Goal: Task Accomplishment & Management: Use online tool/utility

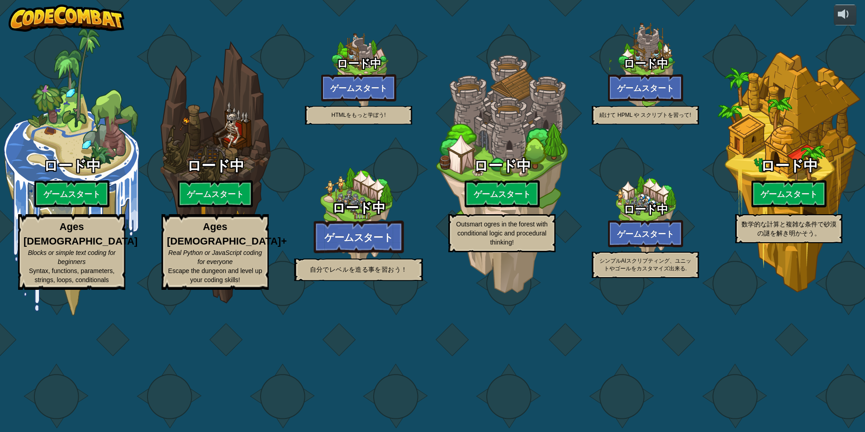
select select "ja"
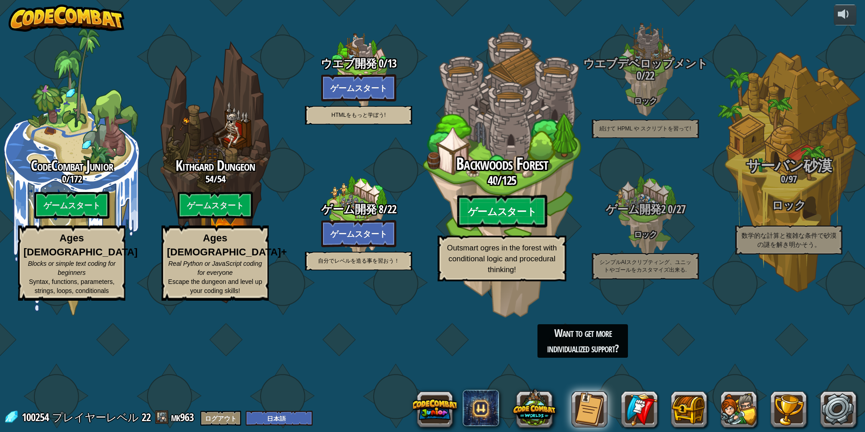
click at [489, 228] on btn "ゲームスタート" at bounding box center [502, 211] width 90 height 33
select select "ja"
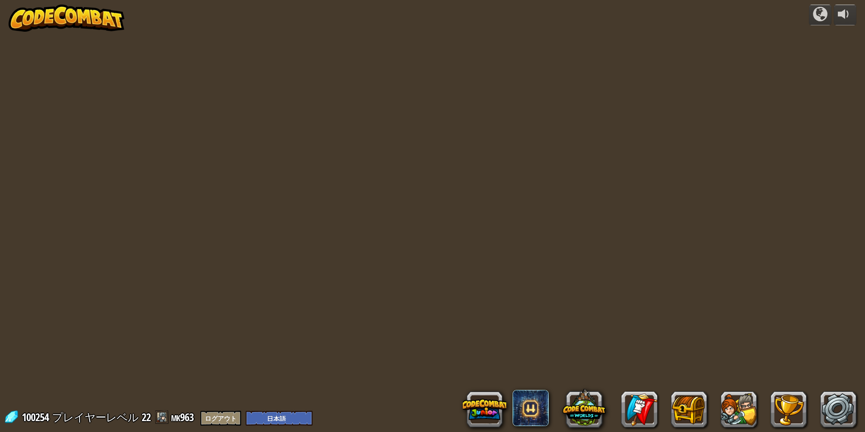
select select "ja"
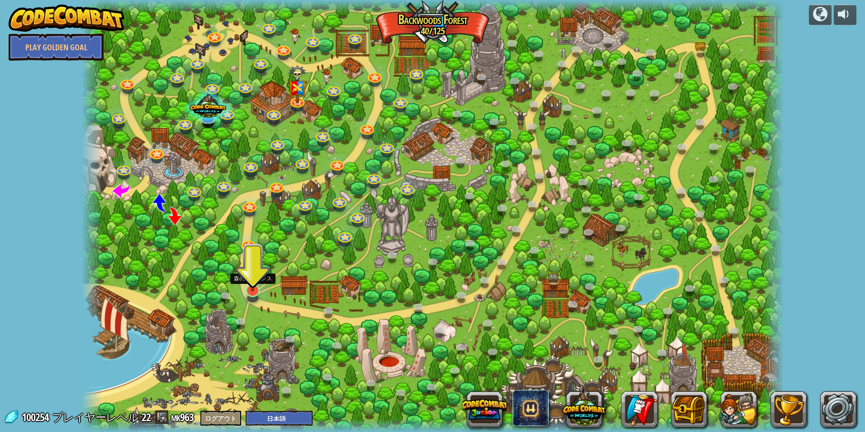
click at [257, 279] on img at bounding box center [252, 269] width 19 height 44
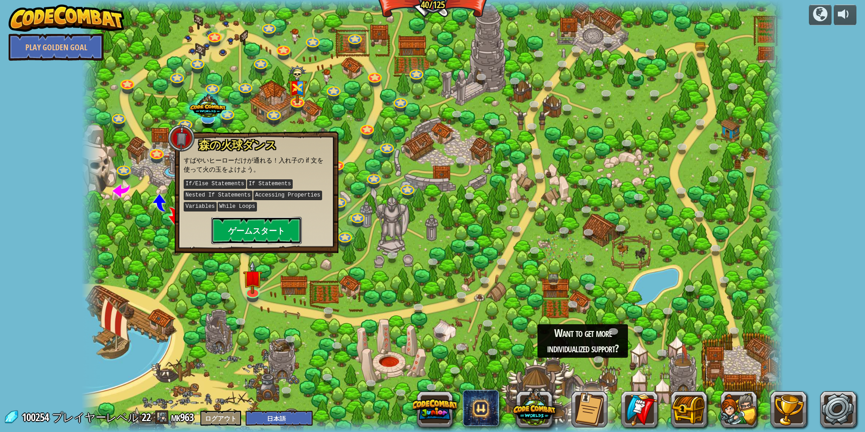
click at [262, 228] on button "ゲームスタート" at bounding box center [256, 230] width 90 height 27
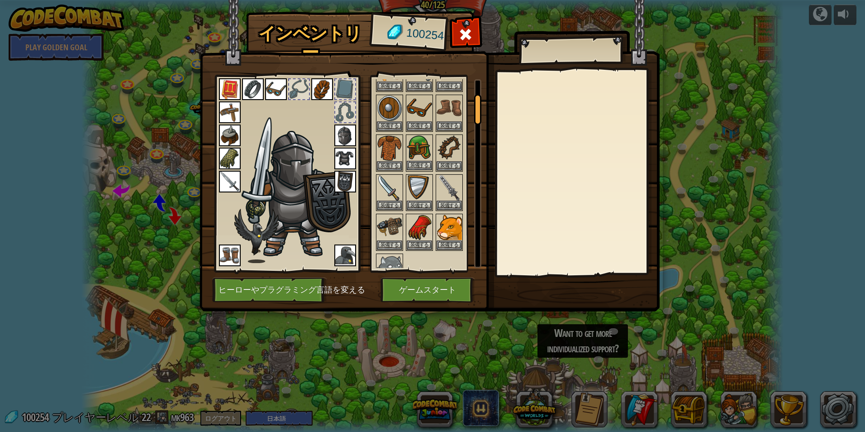
scroll to position [136, 0]
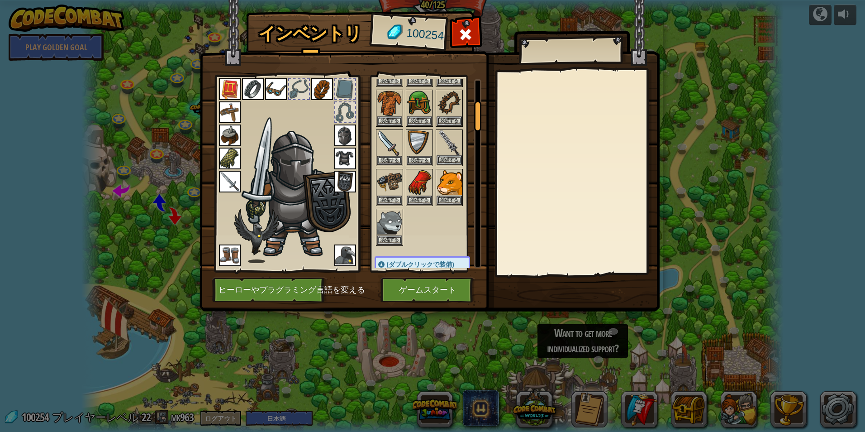
click at [449, 139] on img at bounding box center [449, 142] width 25 height 25
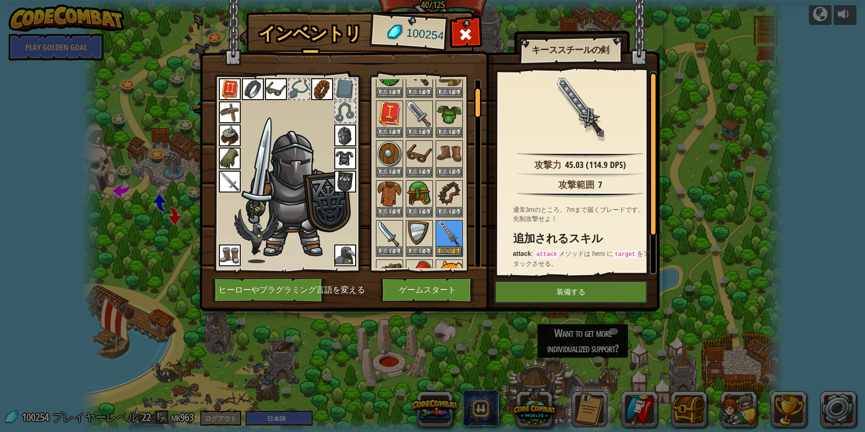
scroll to position [0, 0]
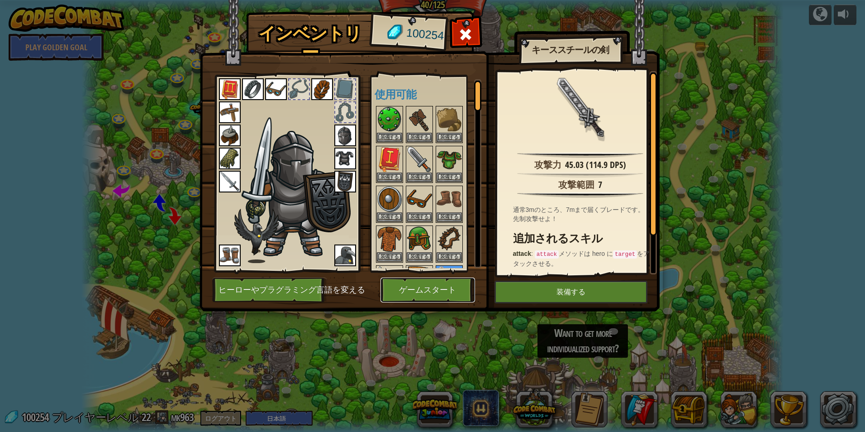
click at [416, 289] on button "ゲームスタート" at bounding box center [428, 289] width 95 height 25
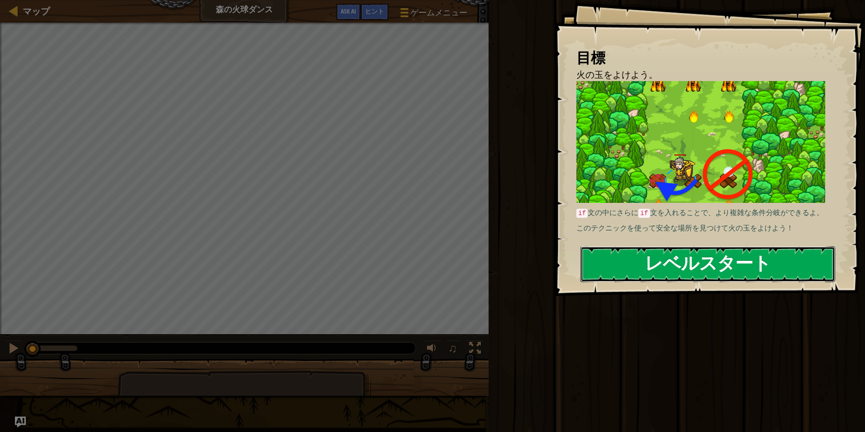
click at [628, 258] on button "レベルスタート" at bounding box center [708, 264] width 255 height 36
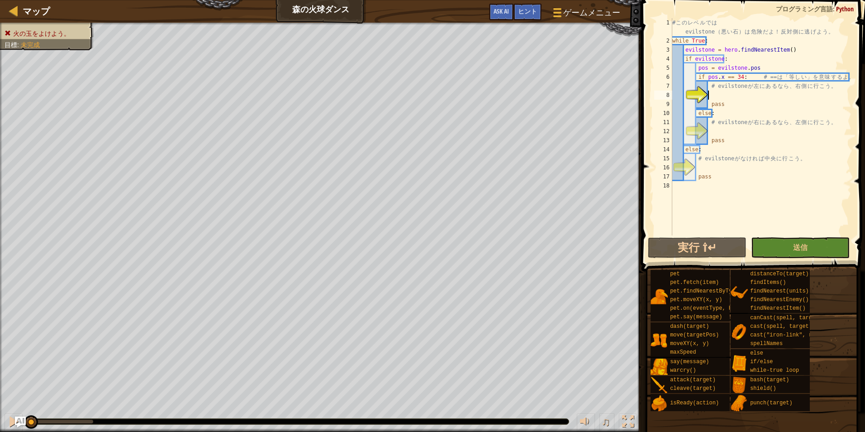
click at [733, 95] on div "# こ の レ ベ ル で は evilstone （ 悪 い 石 ） は 危 険 だ よ ！ 反 対 側 に 逃 げ よ う 。 while True : …" at bounding box center [761, 140] width 181 height 244
type textarea "hero.move(Right)"
click at [679, 238] on button "実行 ⇧↵" at bounding box center [697, 247] width 99 height 21
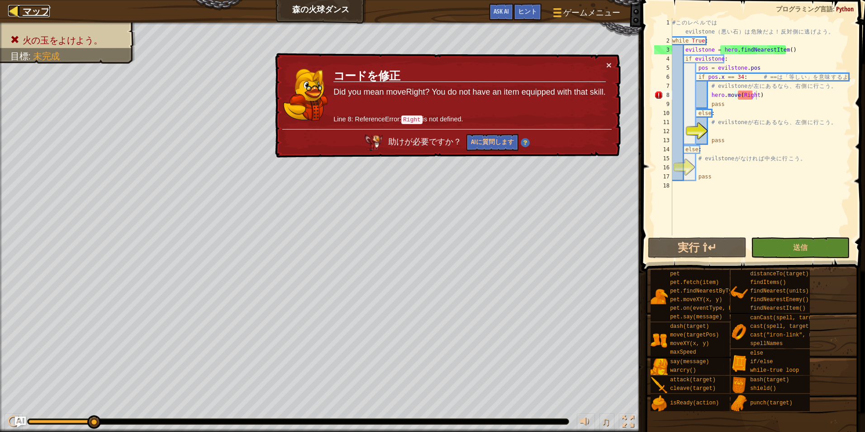
click at [29, 7] on span "マップ" at bounding box center [36, 11] width 27 height 12
select select "ja"
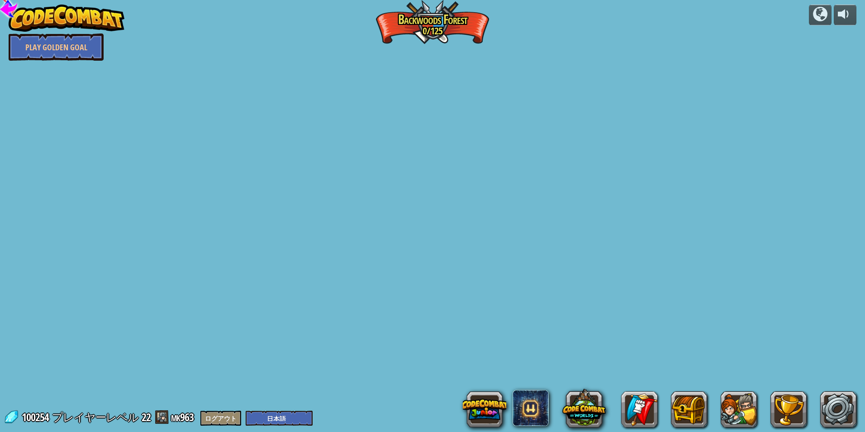
select select "ja"
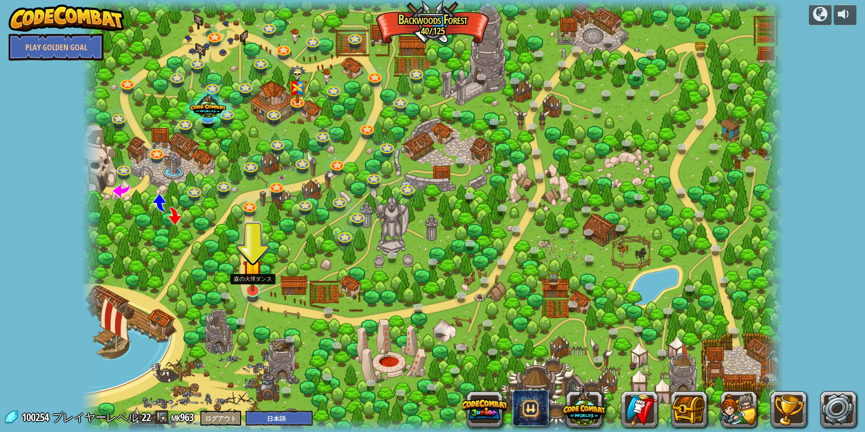
click at [249, 280] on img at bounding box center [252, 269] width 19 height 44
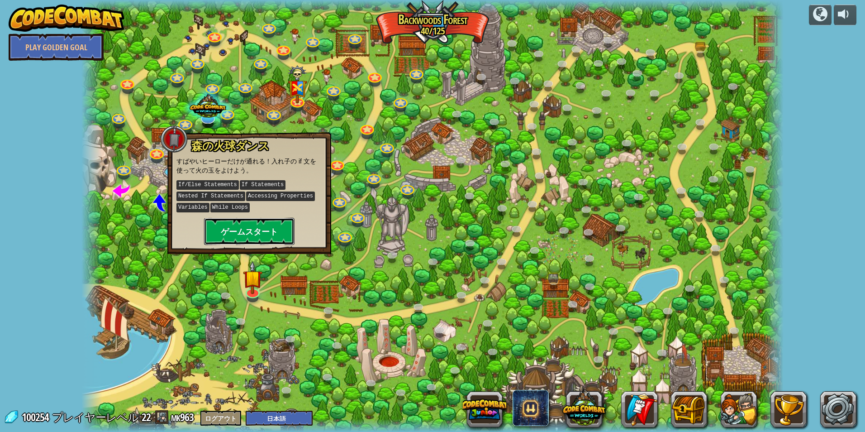
click at [266, 226] on button "ゲームスタート" at bounding box center [249, 231] width 90 height 27
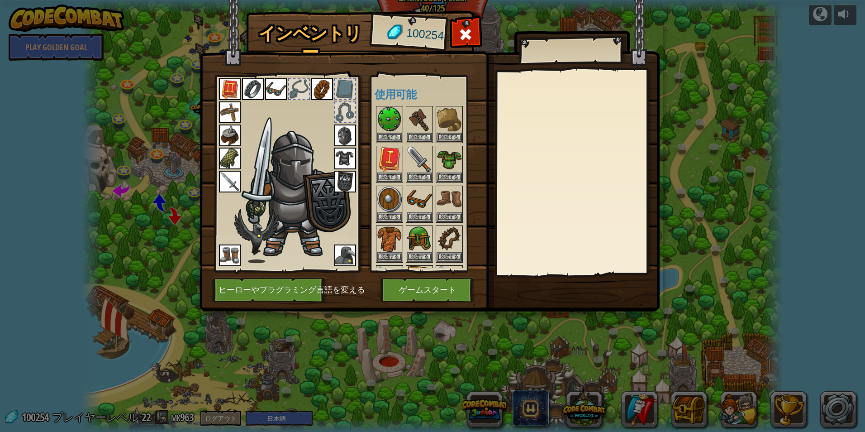
click at [221, 254] on img at bounding box center [230, 255] width 22 height 22
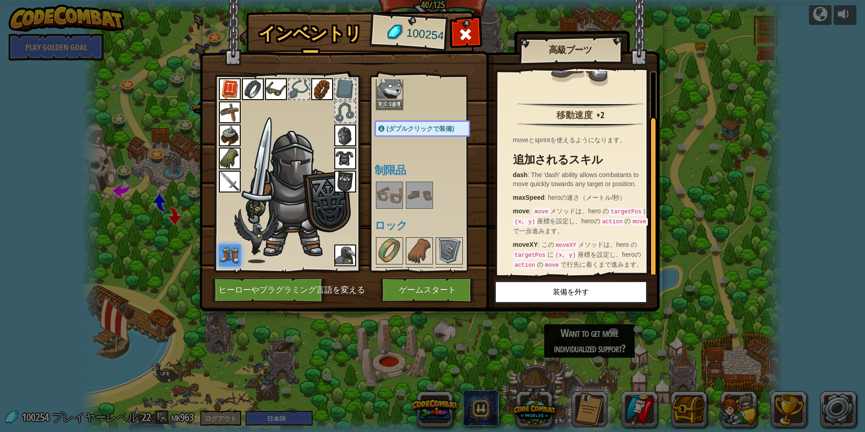
scroll to position [362, 0]
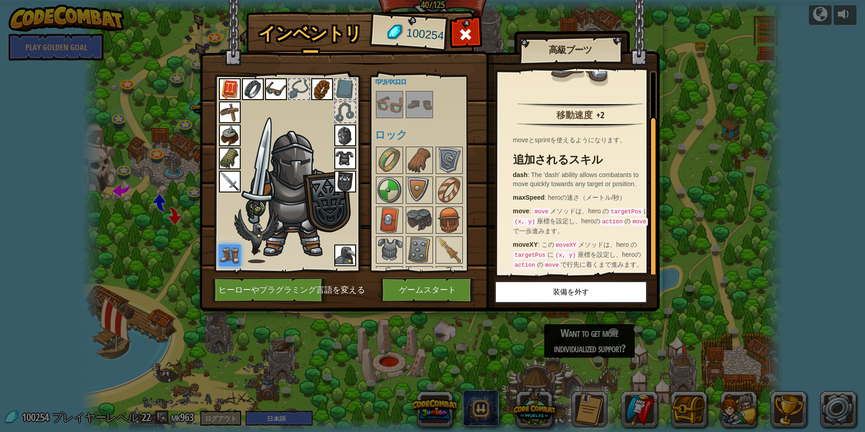
click at [421, 101] on img at bounding box center [419, 104] width 25 height 25
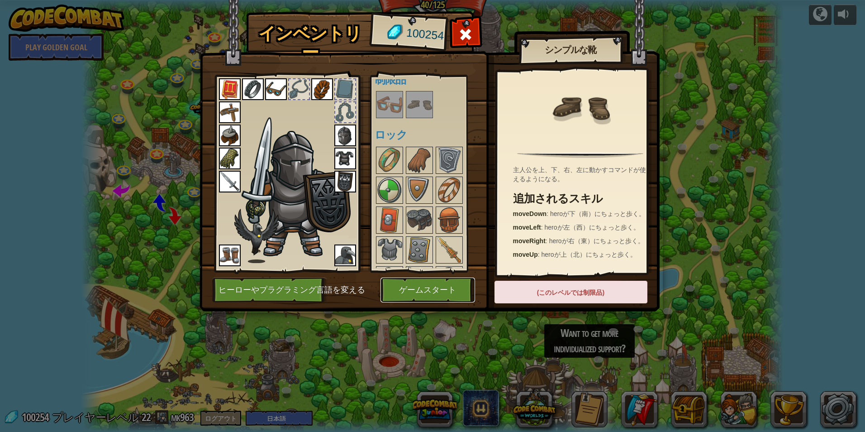
click at [432, 285] on button "ゲームスタート" at bounding box center [428, 289] width 95 height 25
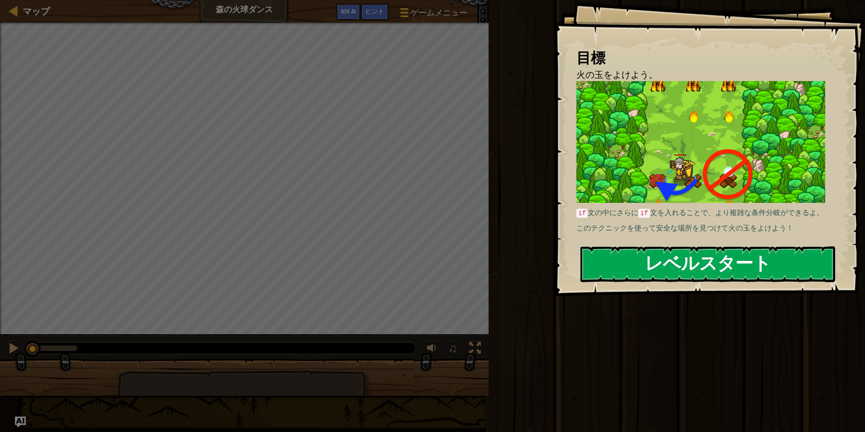
click at [581, 176] on img at bounding box center [700, 142] width 249 height 122
click at [608, 250] on button "レベルスタート" at bounding box center [708, 264] width 255 height 36
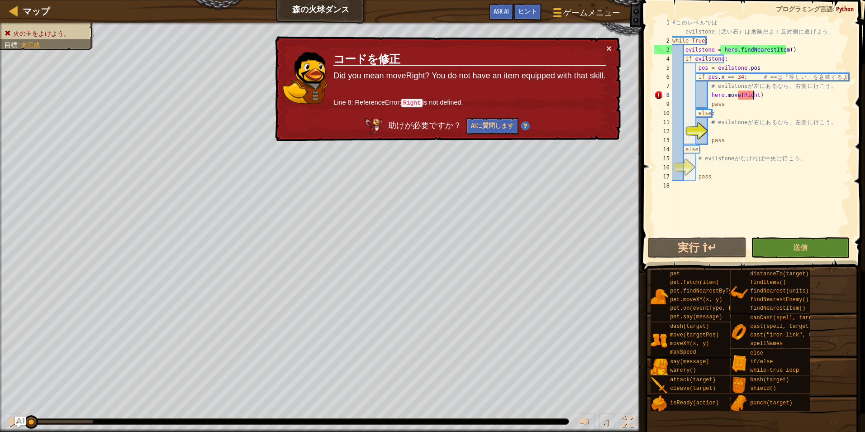
click at [752, 93] on div "# こ の レ ベ ル で は evilstone （ 悪 い 石 ） は 危 険 だ よ ！ 反 対 側 に 逃 げ よ う 。 while True : …" at bounding box center [761, 140] width 181 height 244
click at [753, 93] on div "# こ の レ ベ ル で は evilstone （ 悪 い 石 ） は 危 険 だ よ ！ 反 対 側 に 逃 げ よ う 。 while True : …" at bounding box center [761, 140] width 181 height 244
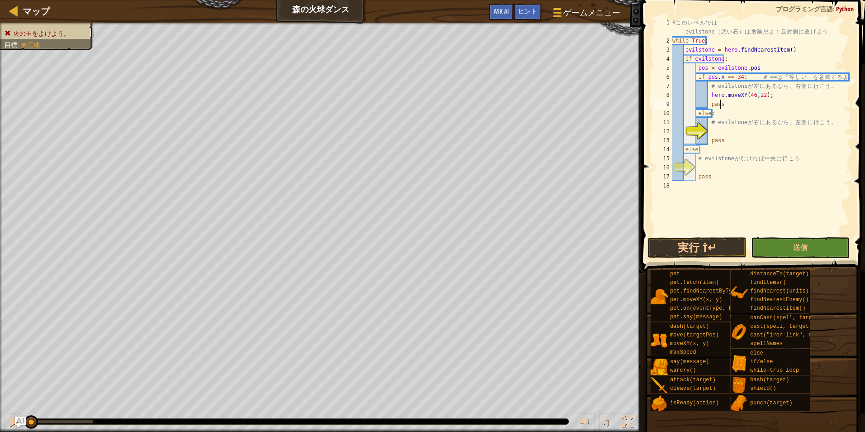
scroll to position [4, 3]
type textarea "# evilstone が右にあるなら、左側に行こう。"
type textarea "# evilstone がなければ中央に行こう。"
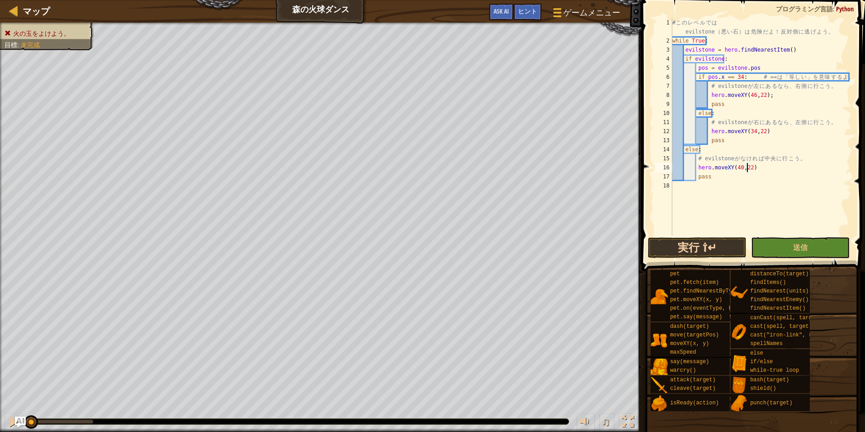
type textarea "hero.moveXY(40,22)"
click at [690, 245] on button "実行 ⇧↵" at bounding box center [697, 247] width 99 height 21
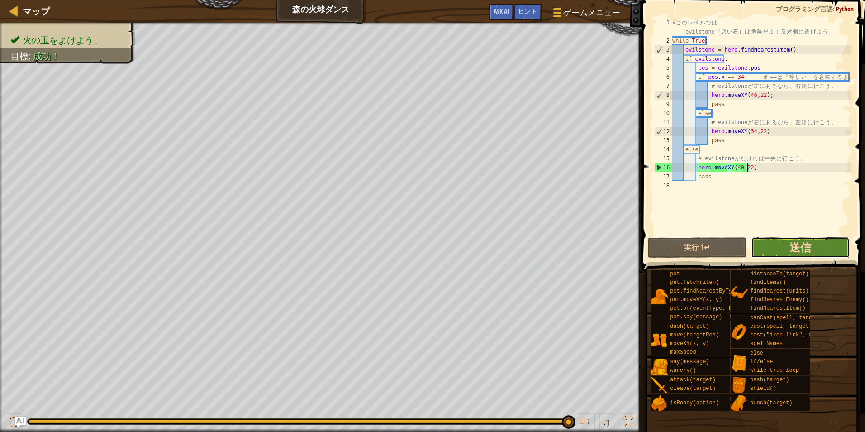
click at [799, 247] on span "送信" at bounding box center [801, 247] width 22 height 14
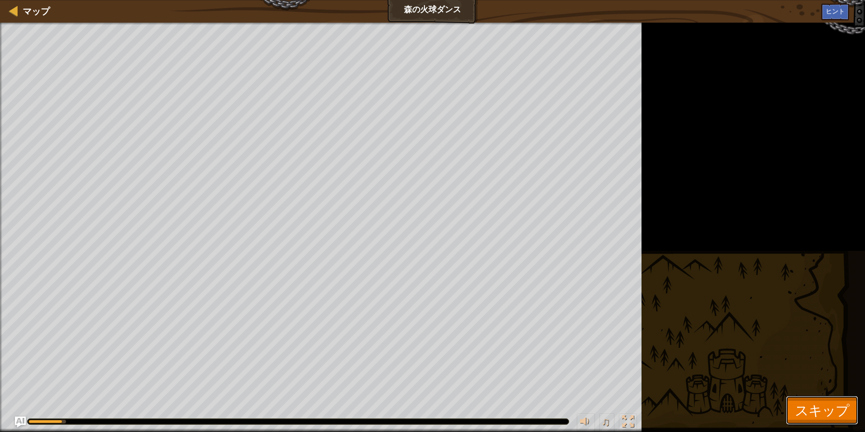
click at [800, 414] on span "スキップ" at bounding box center [822, 409] width 54 height 19
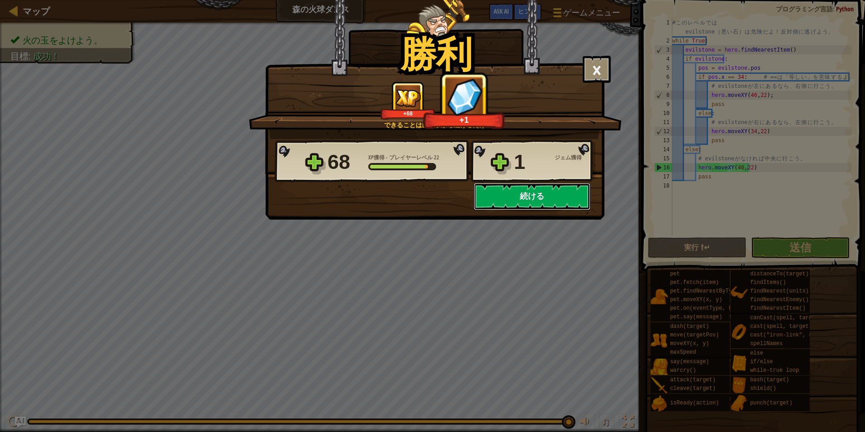
click at [579, 201] on button "続ける" at bounding box center [532, 196] width 117 height 27
select select "ja"
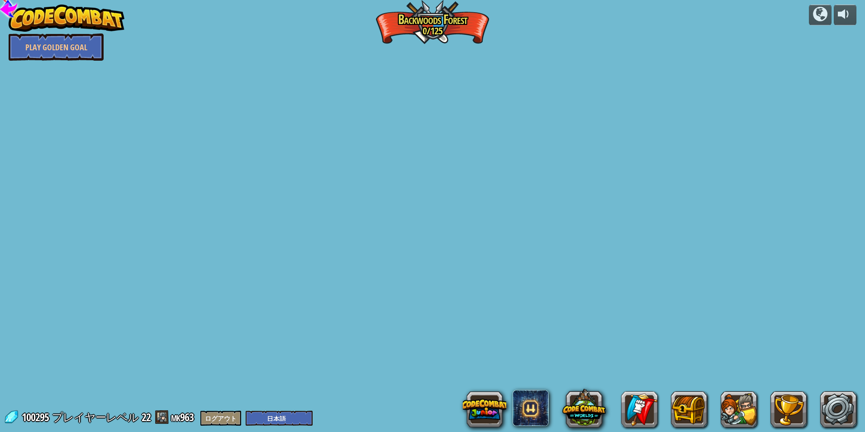
select select "ja"
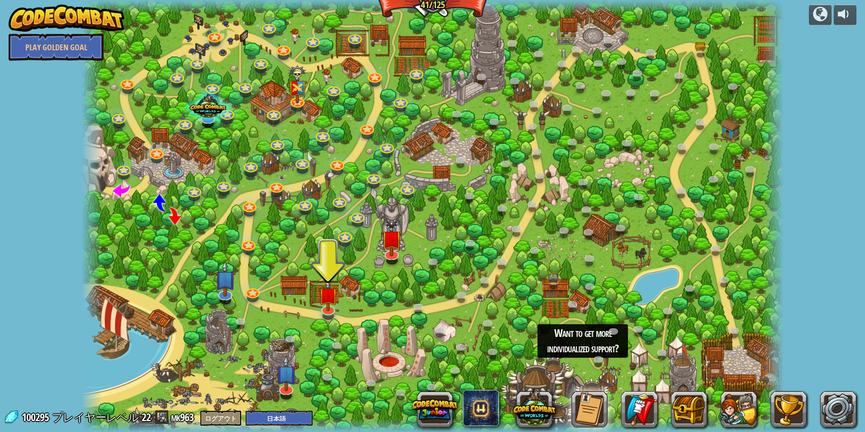
click at [644, 277] on div at bounding box center [432, 216] width 703 height 432
click at [320, 296] on img at bounding box center [328, 287] width 19 height 44
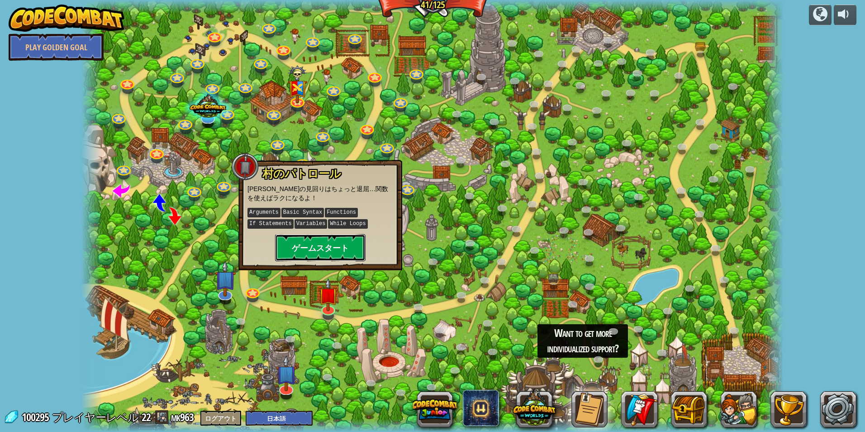
click at [329, 246] on button "ゲームスタート" at bounding box center [320, 247] width 90 height 27
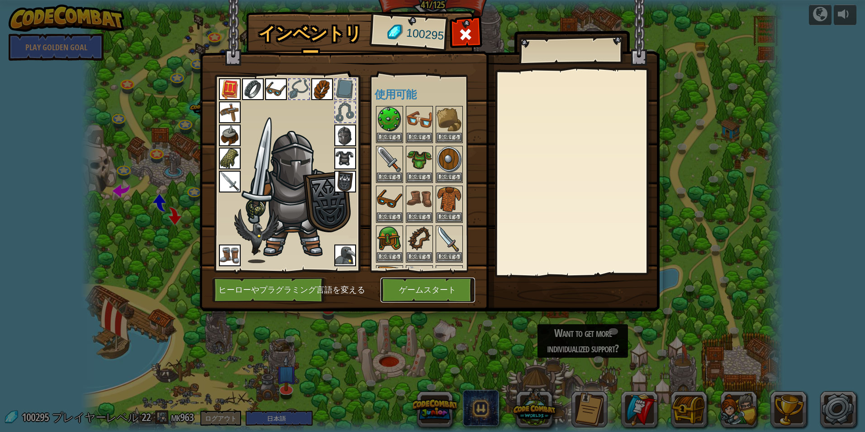
click at [440, 286] on button "ゲームスタート" at bounding box center [428, 289] width 95 height 25
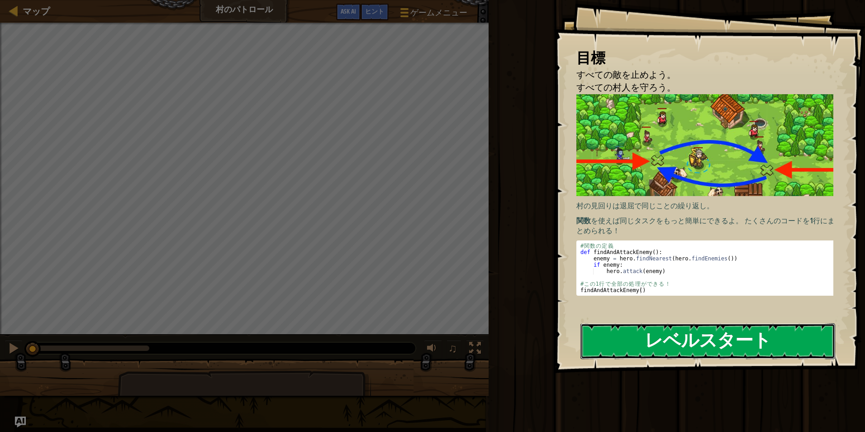
click at [652, 338] on button "レベルスタート" at bounding box center [708, 341] width 255 height 36
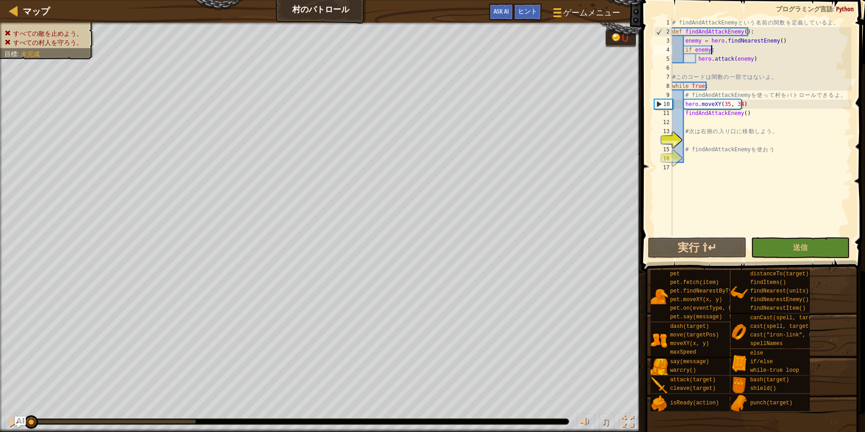
click at [726, 51] on div "# findAndAttackEnemy と い う 名 前 の 関 数 を 定 義 し て い る よ 。 def findAndAttackEnemy (…" at bounding box center [761, 135] width 181 height 235
click at [778, 78] on div "# findAndAttackEnemy と い う 名 前 の 関 数 を 定 義 し て い る よ 。 def findAndAttackEnemy (…" at bounding box center [761, 135] width 181 height 235
type textarea "# このコードは関数の一部ではないよ。"
click at [785, 78] on div "# findAndAttackEnemy と い う 名 前 の 関 数 を 定 義 し て い る よ 。 def findAndAttackEnemy (…" at bounding box center [761, 135] width 181 height 235
click at [712, 122] on div "# findAndAttackEnemy と い う 名 前 の 関 数 を 定 義 し て い る よ 。 def findAndAttackEnemy (…" at bounding box center [761, 135] width 181 height 235
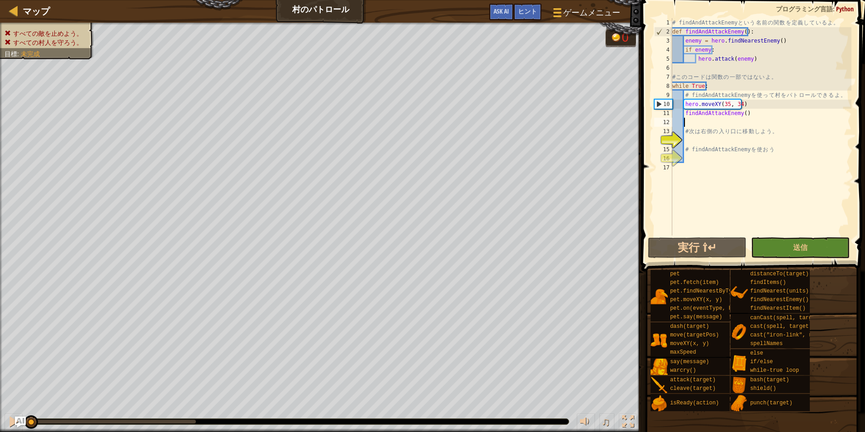
type textarea "# 次は右側の入り口に移動しよう。"
type textarea "# findAndAttackEnemy を使おう"
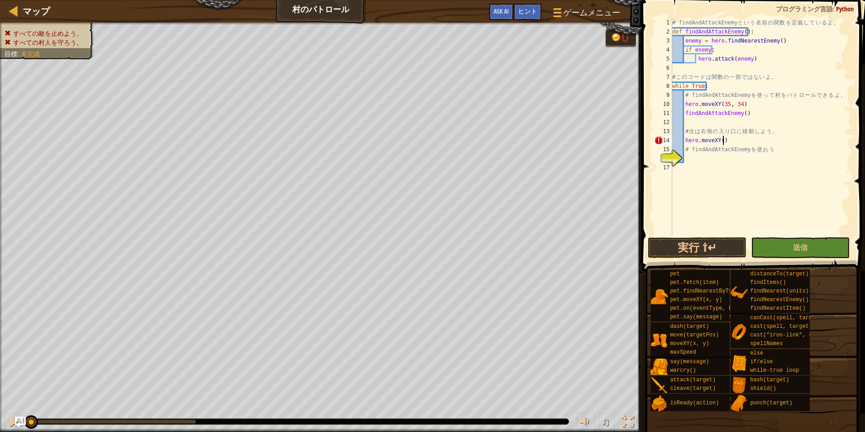
scroll to position [4, 4]
type textarea "# findAndAttackEnemy を使おう"
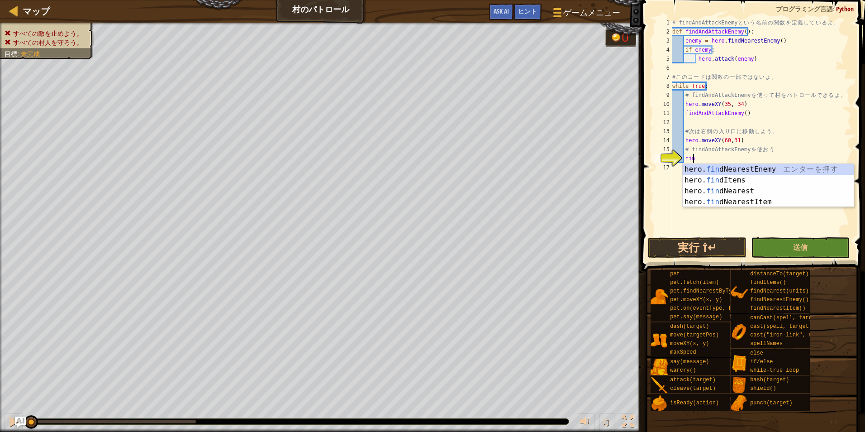
scroll to position [4, 1]
type textarea "f"
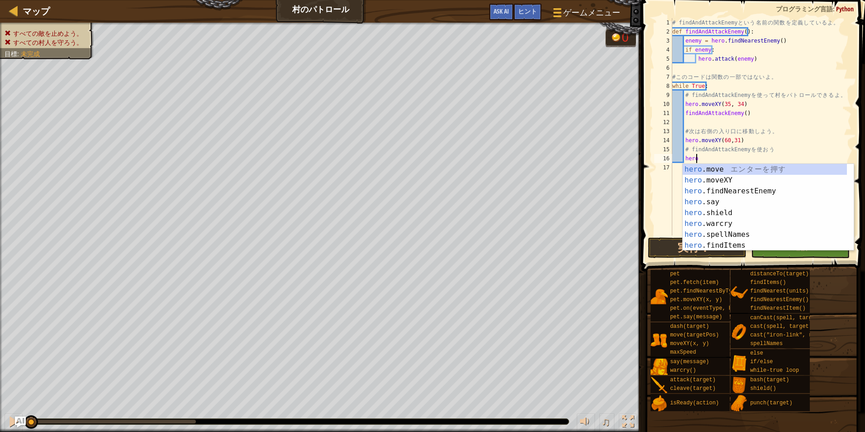
scroll to position [4, 2]
type textarea "h"
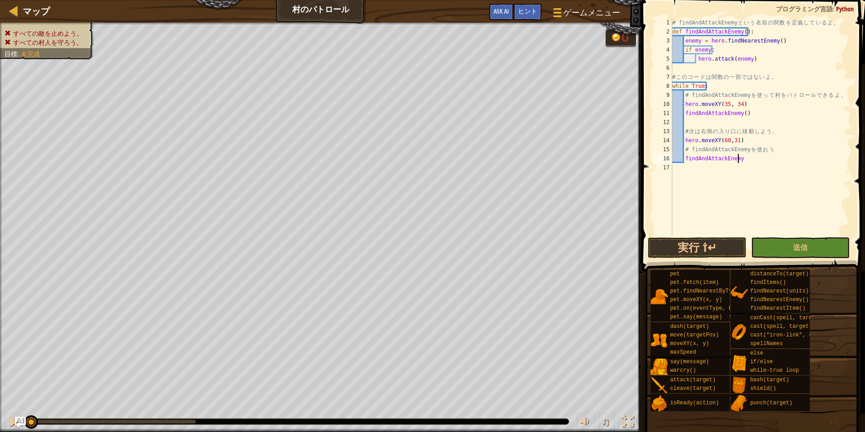
scroll to position [4, 5]
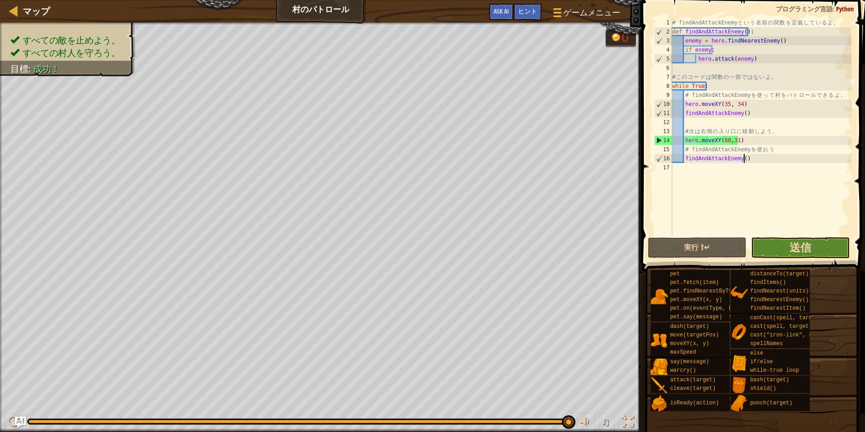
type textarea "findAndAttackEnemy()"
click at [805, 252] on span "送信" at bounding box center [801, 247] width 22 height 14
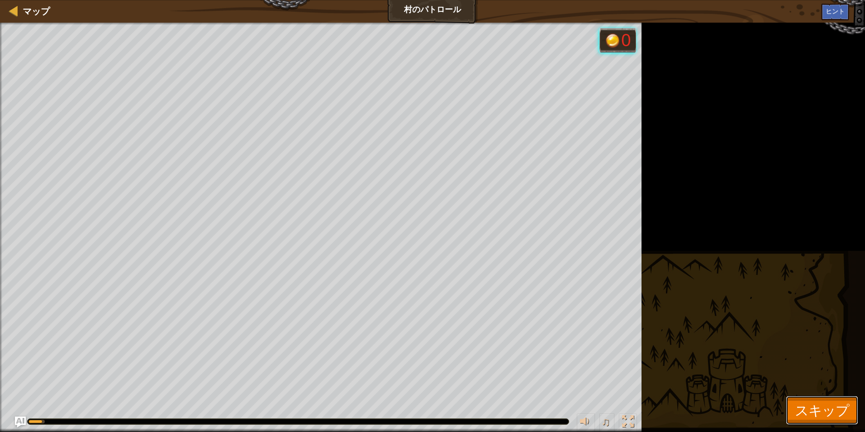
click at [808, 407] on span "スキップ" at bounding box center [822, 409] width 54 height 19
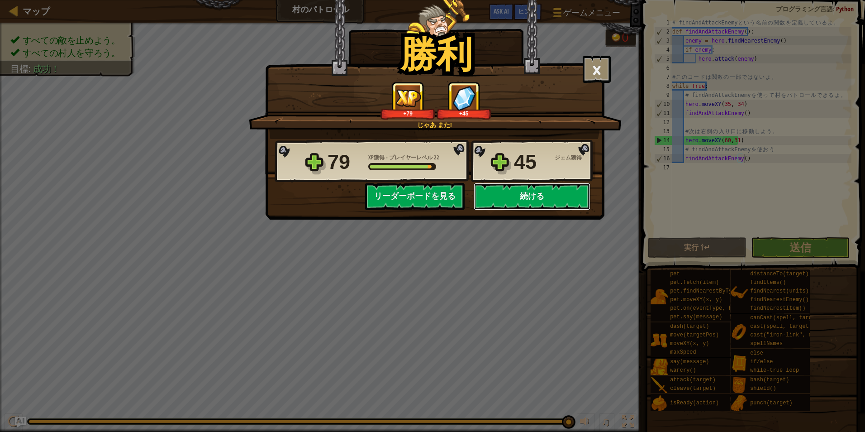
click at [528, 198] on button "続ける" at bounding box center [532, 196] width 117 height 27
select select "ja"
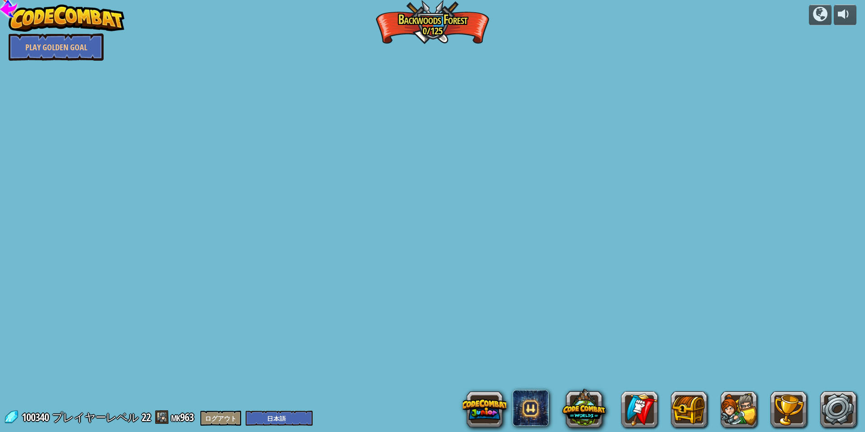
select select "ja"
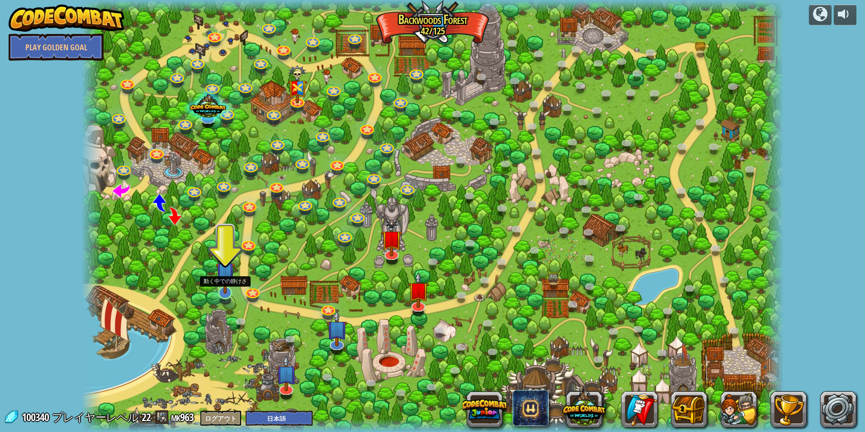
click at [219, 282] on img at bounding box center [225, 271] width 19 height 44
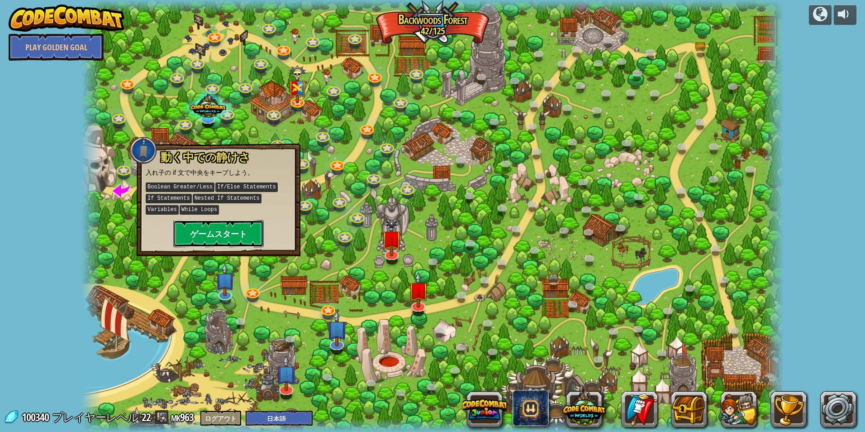
click at [243, 232] on button "ゲームスタート" at bounding box center [218, 233] width 90 height 27
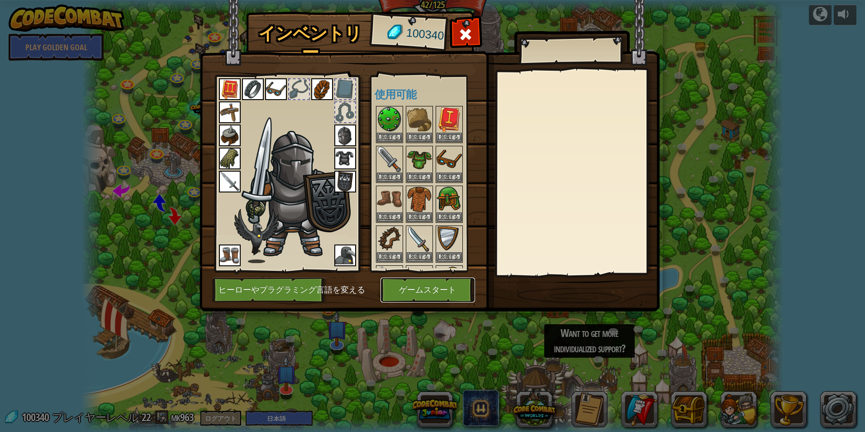
click at [413, 286] on button "ゲームスタート" at bounding box center [428, 289] width 95 height 25
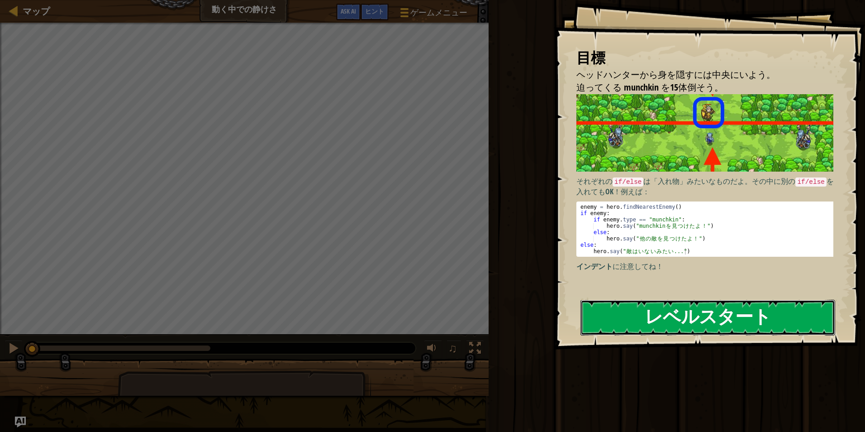
click at [628, 319] on button "レベルスタート" at bounding box center [708, 318] width 255 height 36
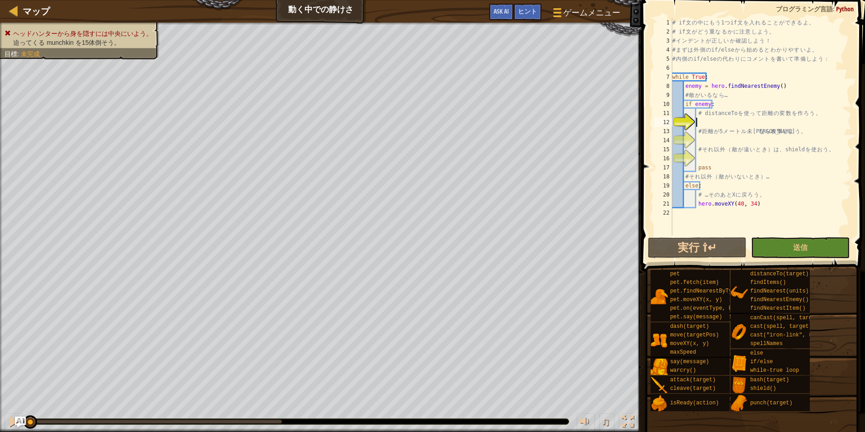
click at [715, 120] on div "# if 文 の 中 に も う 1 つ if 文 を 入 れ る こ と が で き る よ 。 # if 文 が ど う 重 な る か に 注 意 し …" at bounding box center [761, 135] width 181 height 235
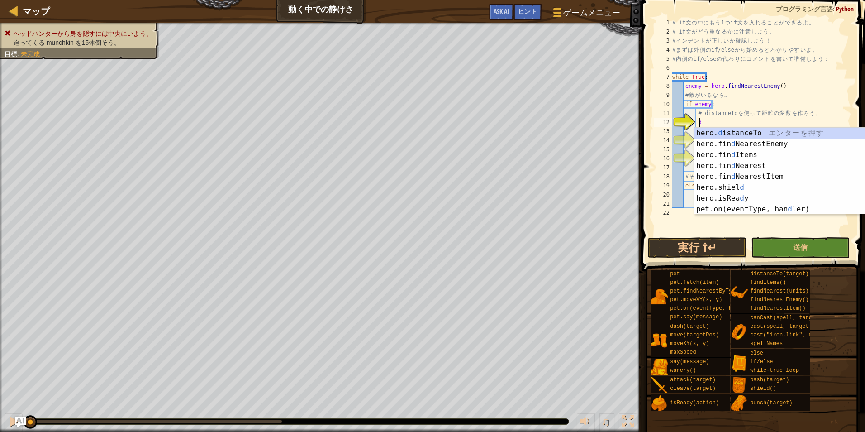
scroll to position [4, 2]
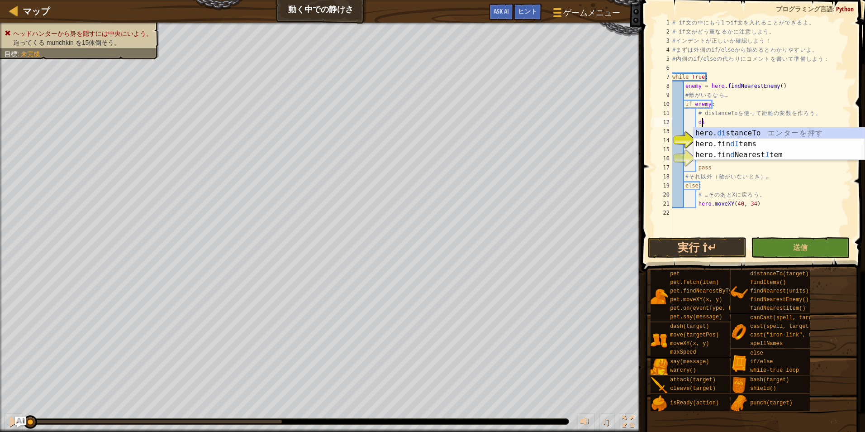
type textarea "d"
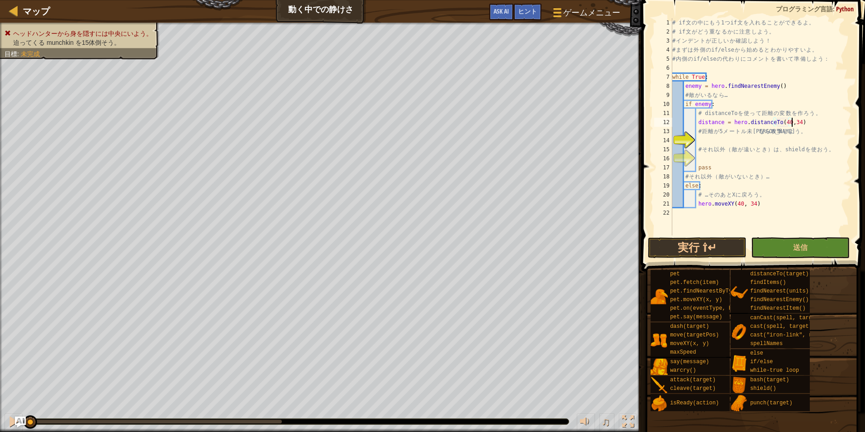
scroll to position [4, 10]
type textarea "# 距離が 5 メートル未満なら攻撃しよう。"
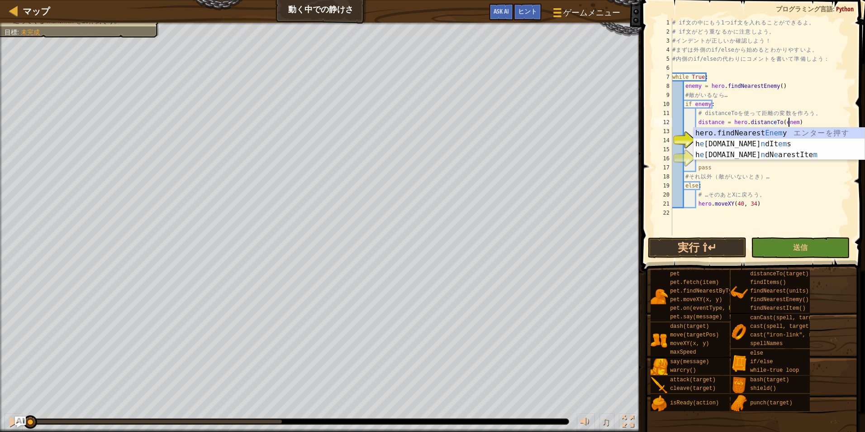
scroll to position [4, 10]
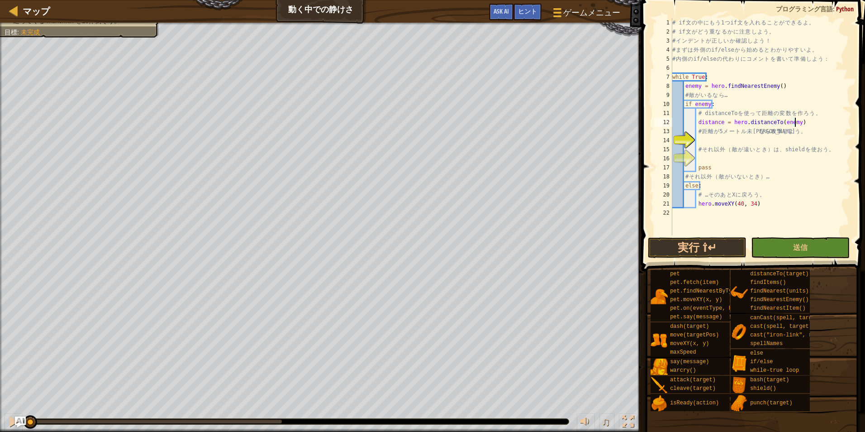
type textarea "# 距離が 5 メートル未満なら攻撃しよう。"
type textarea "if():"
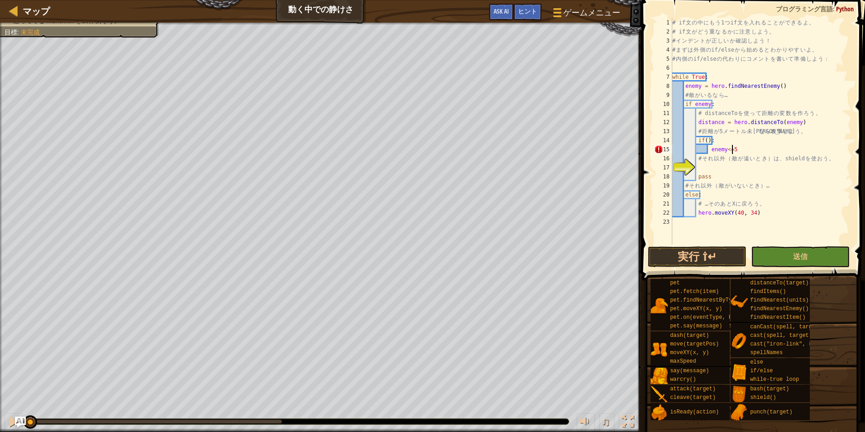
scroll to position [4, 5]
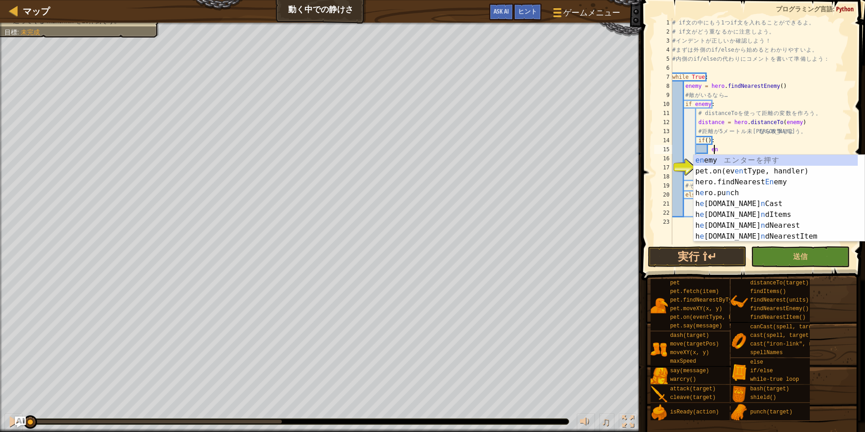
type textarea "e"
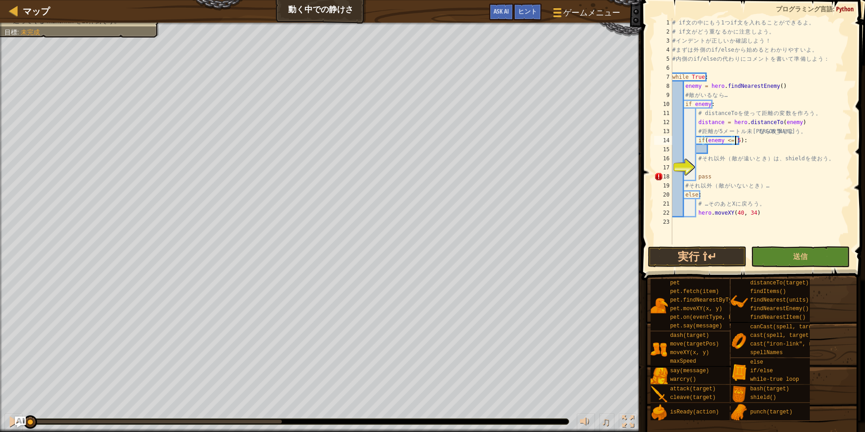
scroll to position [4, 5]
click at [722, 140] on div "# if 文 の 中 に も う 1 つ if 文 を 入 れ る こ と が で き る よ 。 # if 文 が ど う 重 な る か に 注 意 し …" at bounding box center [761, 140] width 181 height 244
type textarea "if(distance <= 5):"
type textarea "# それ以外（敵が遠いとき）は、shield を使おう。"
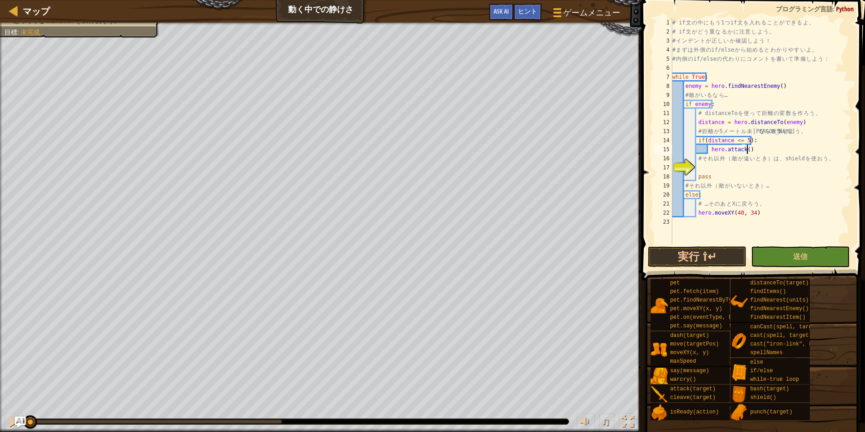
scroll to position [4, 5]
type textarea "hero.attack(enemy)"
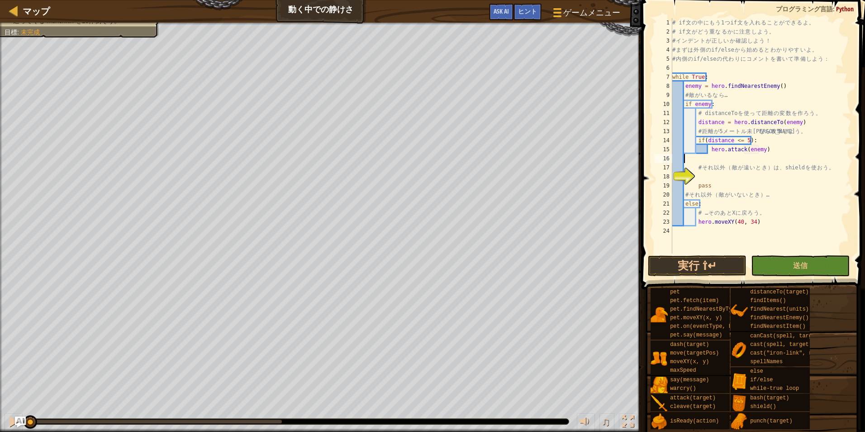
scroll to position [4, 0]
type textarea "# それ以外（敵が遠いとき）は、shield を使おう。"
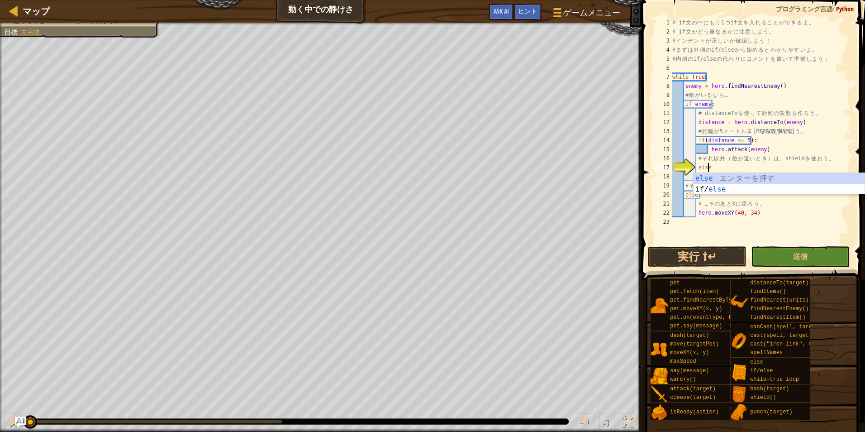
scroll to position [4, 3]
type textarea "else:"
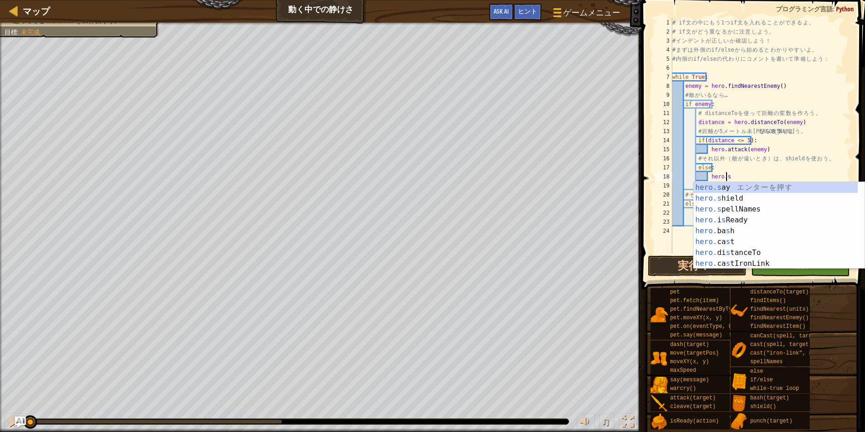
scroll to position [4, 4]
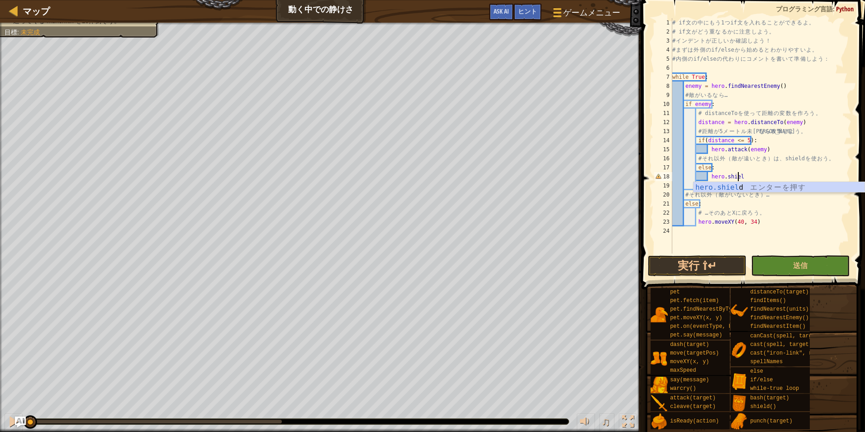
type textarea "hero.shield"
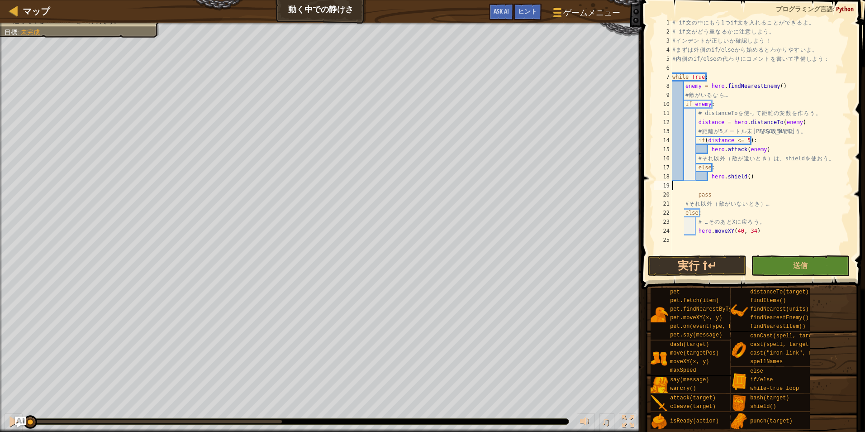
scroll to position [4, 0]
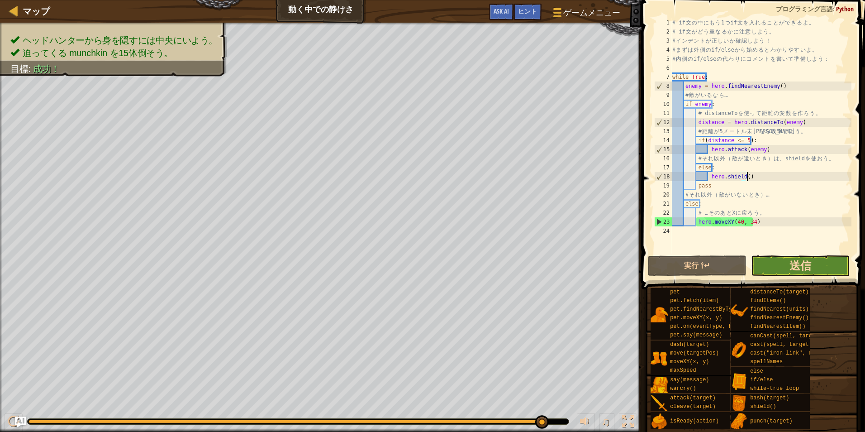
type textarea "hero.shield()"
click at [808, 266] on span "送信" at bounding box center [801, 265] width 22 height 14
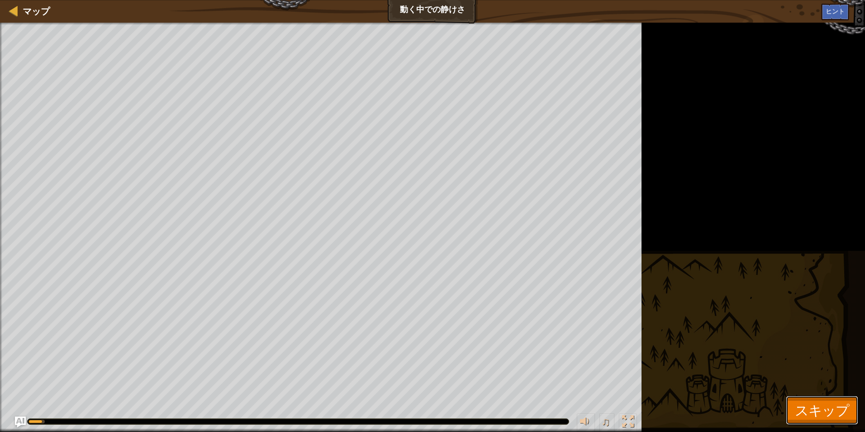
click at [840, 412] on span "スキップ" at bounding box center [822, 409] width 54 height 19
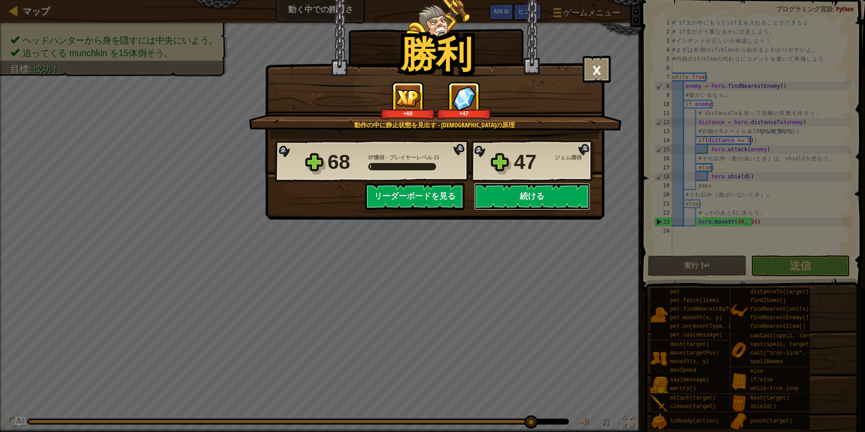
click at [536, 193] on button "続ける" at bounding box center [532, 196] width 117 height 27
select select "ja"
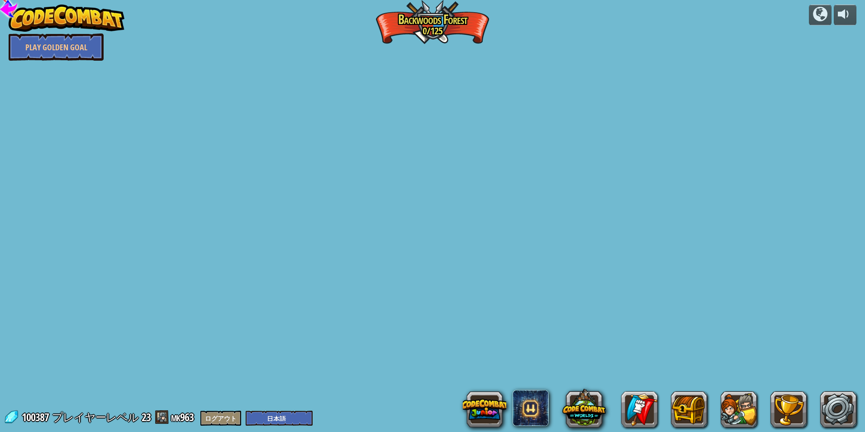
select select "ja"
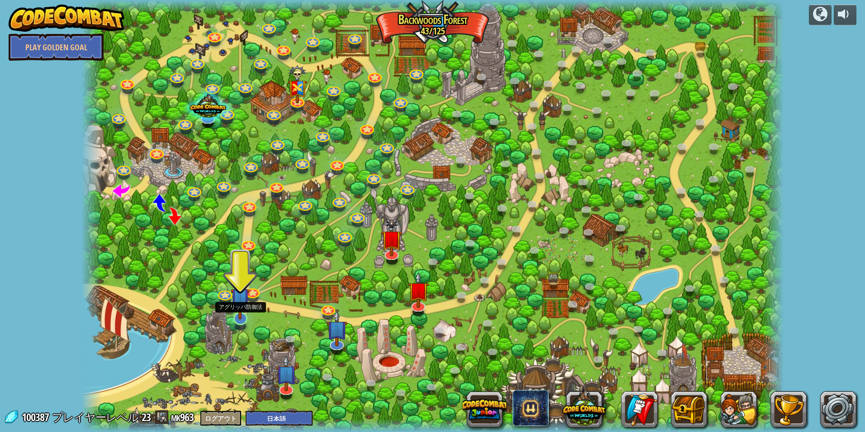
click at [233, 313] on img at bounding box center [240, 297] width 19 height 44
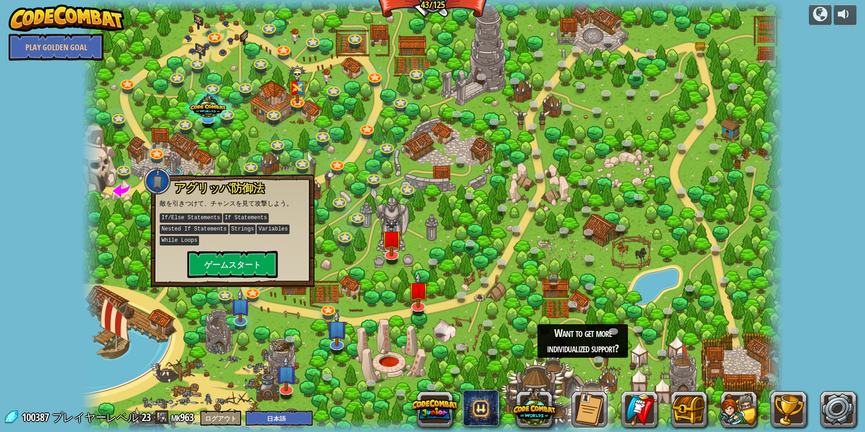
click at [286, 317] on div at bounding box center [432, 216] width 703 height 432
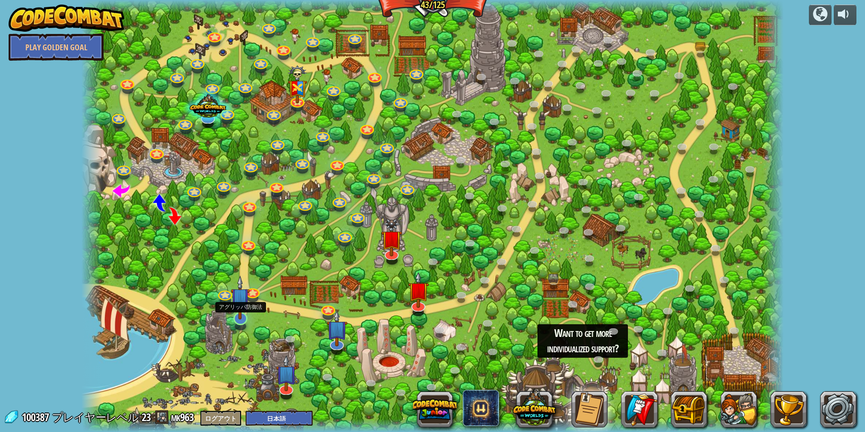
click at [246, 314] on img at bounding box center [240, 297] width 19 height 44
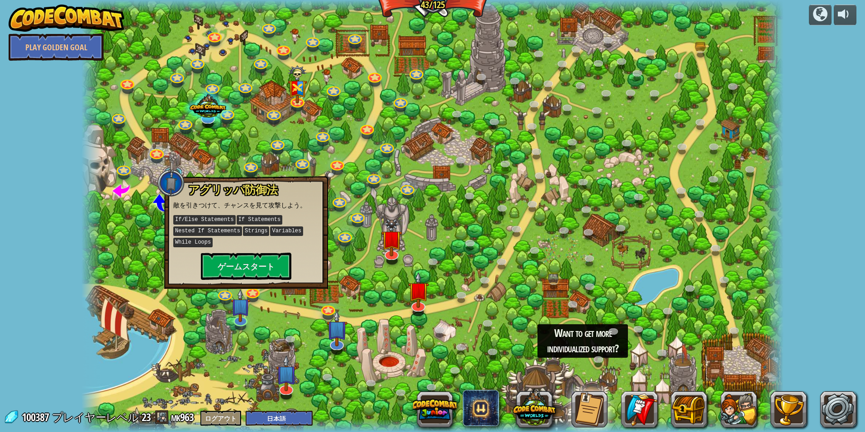
click at [275, 328] on div at bounding box center [432, 216] width 703 height 432
